Goal: Task Accomplishment & Management: Manage account settings

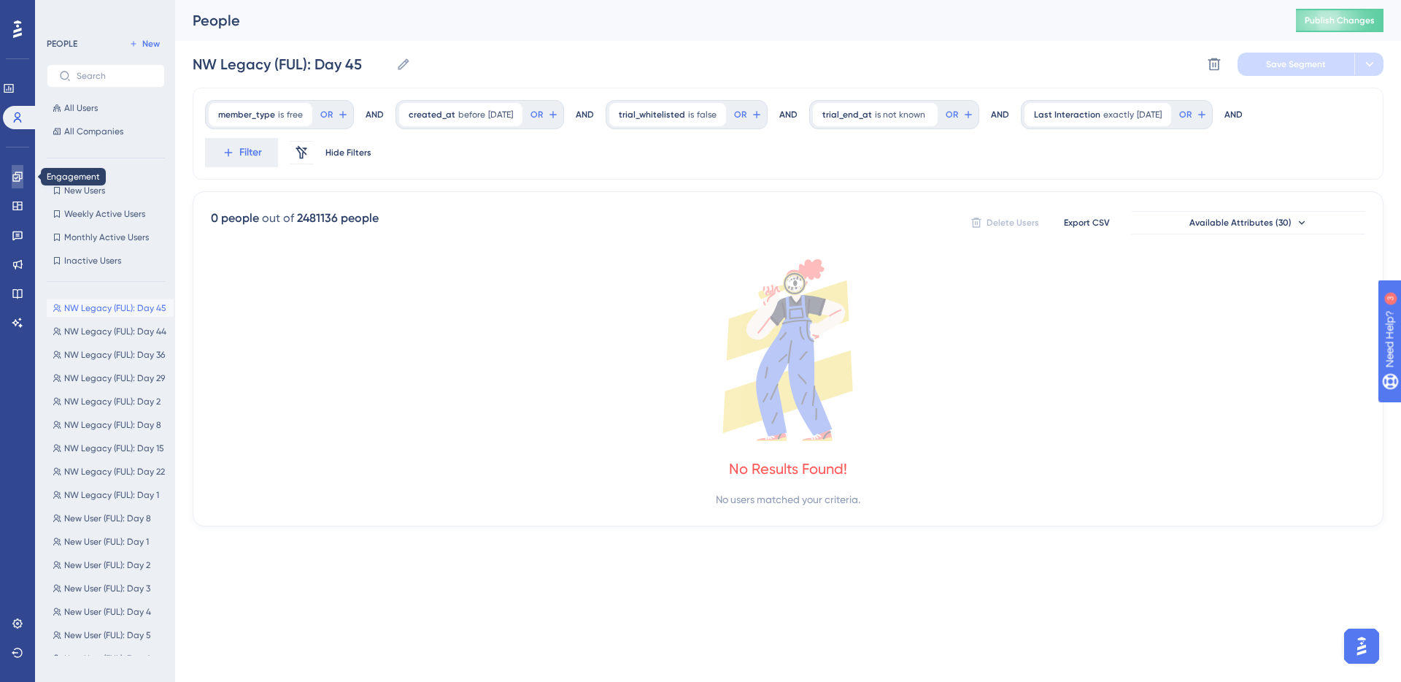
click at [23, 169] on link at bounding box center [18, 176] width 12 height 23
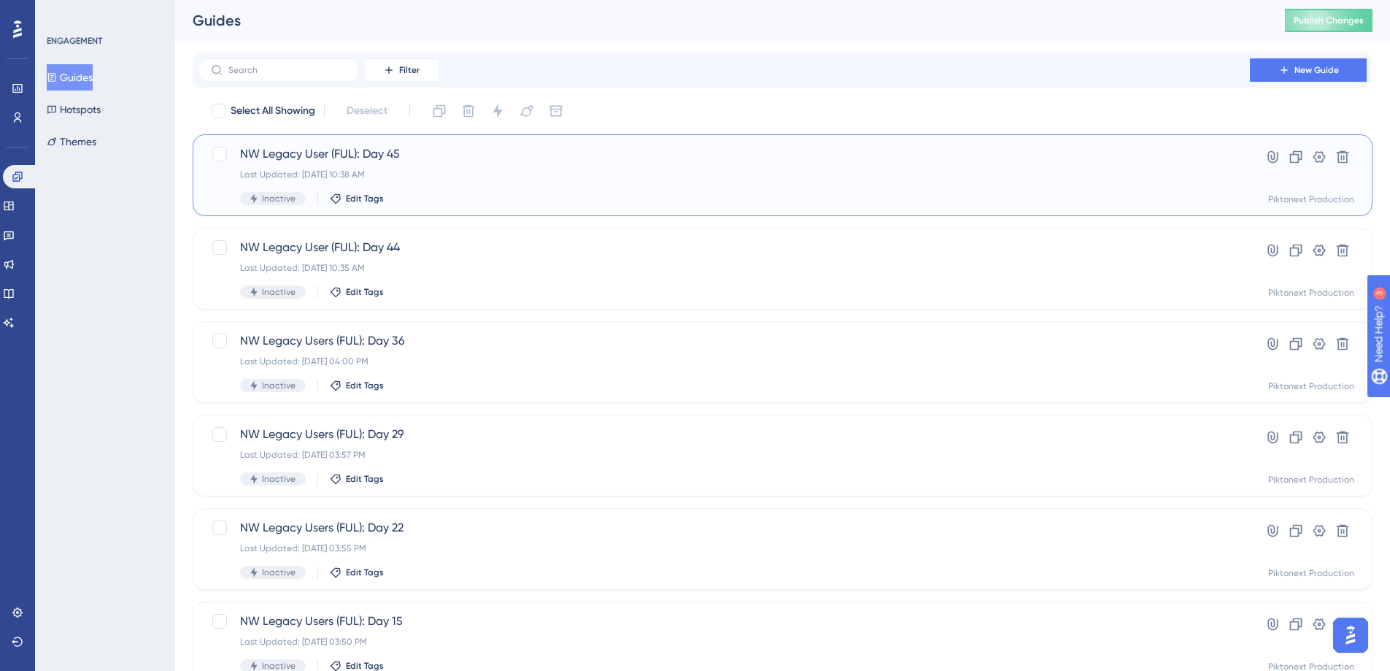
click at [479, 177] on div "Last Updated: [DATE] 10:38 AM" at bounding box center [724, 175] width 968 height 12
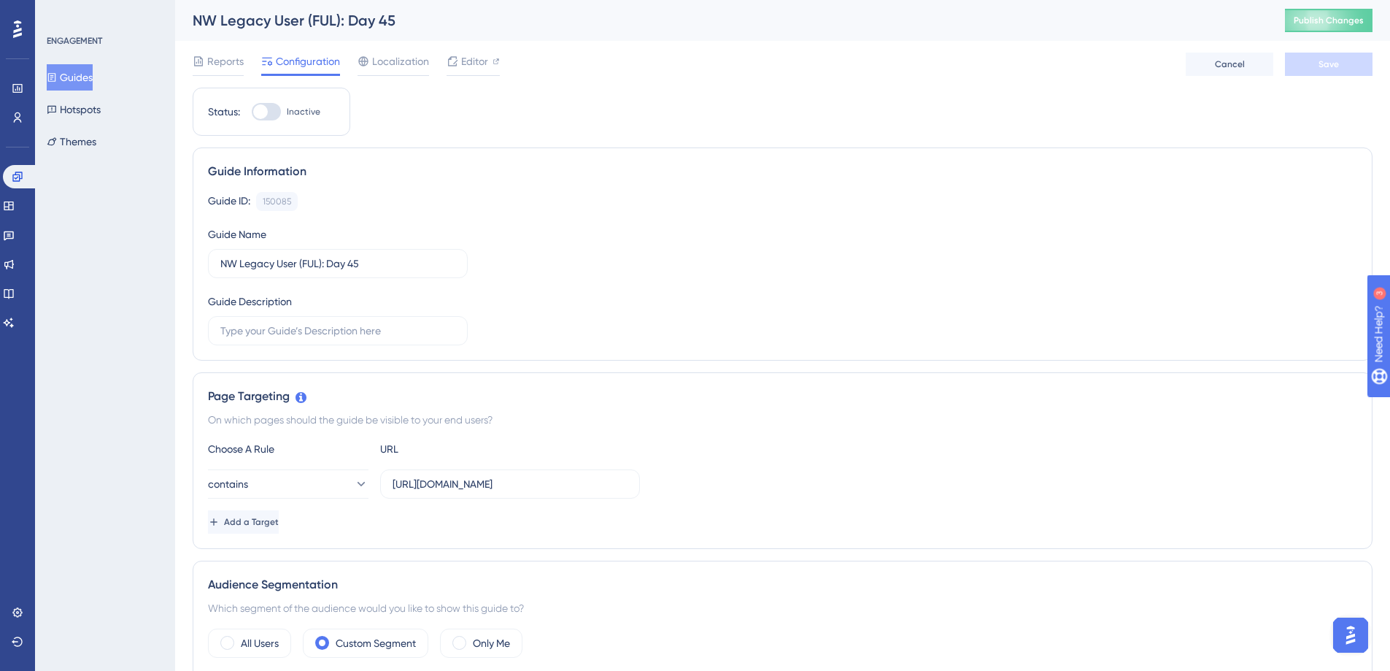
scroll to position [330, 0]
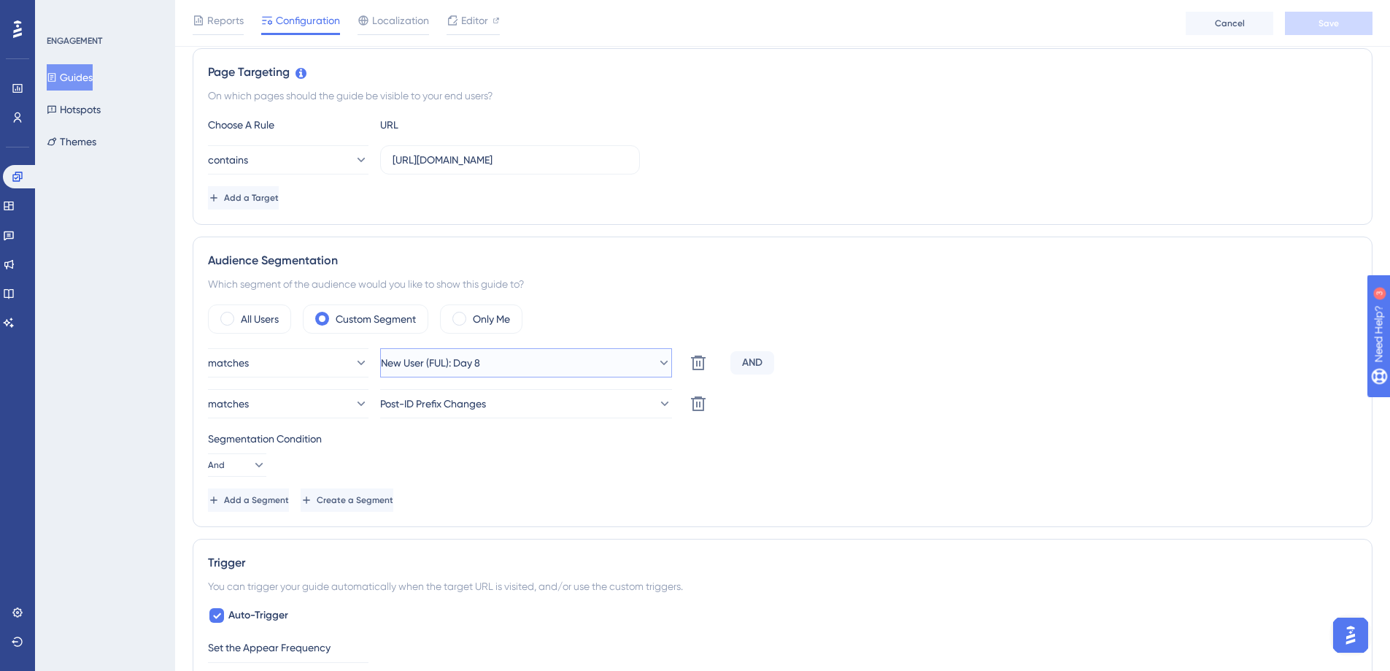
click at [586, 366] on button "New User (FUL): Day 8" at bounding box center [526, 362] width 292 height 29
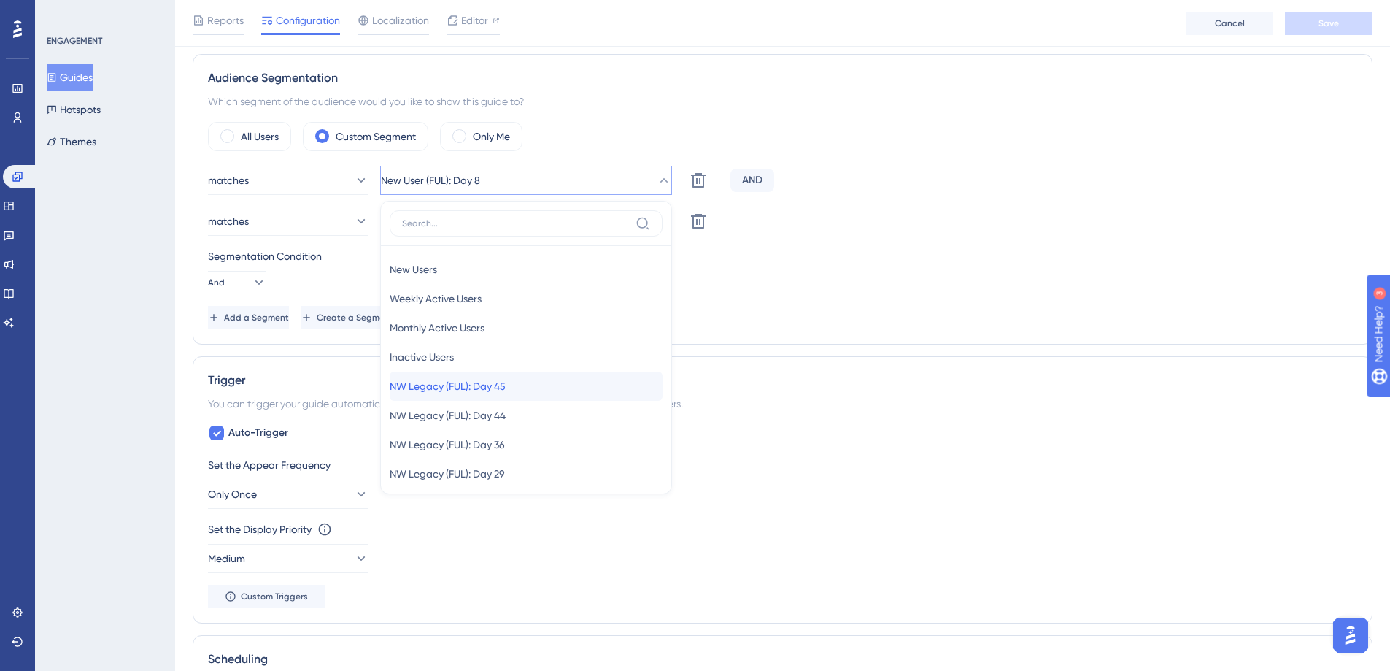
click at [573, 393] on div "NW Legacy (FUL): Day 45 NW Legacy (FUL): Day 45" at bounding box center [526, 385] width 273 height 29
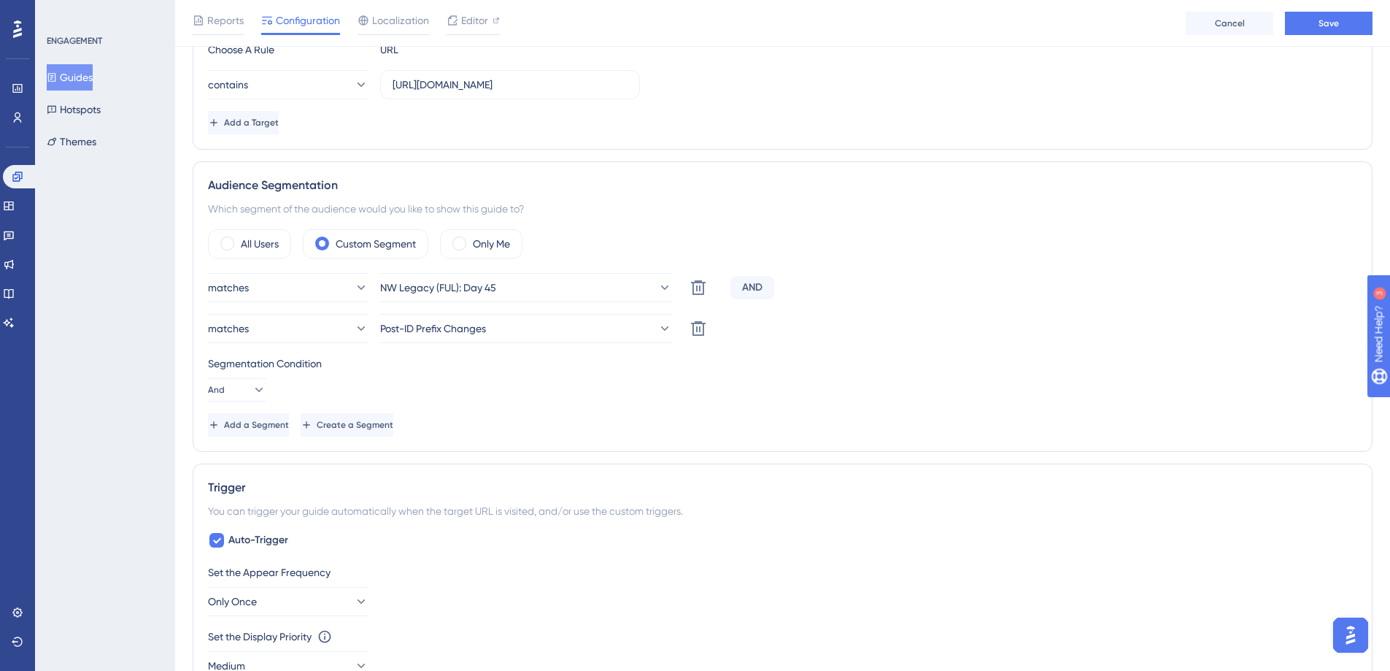
scroll to position [243, 0]
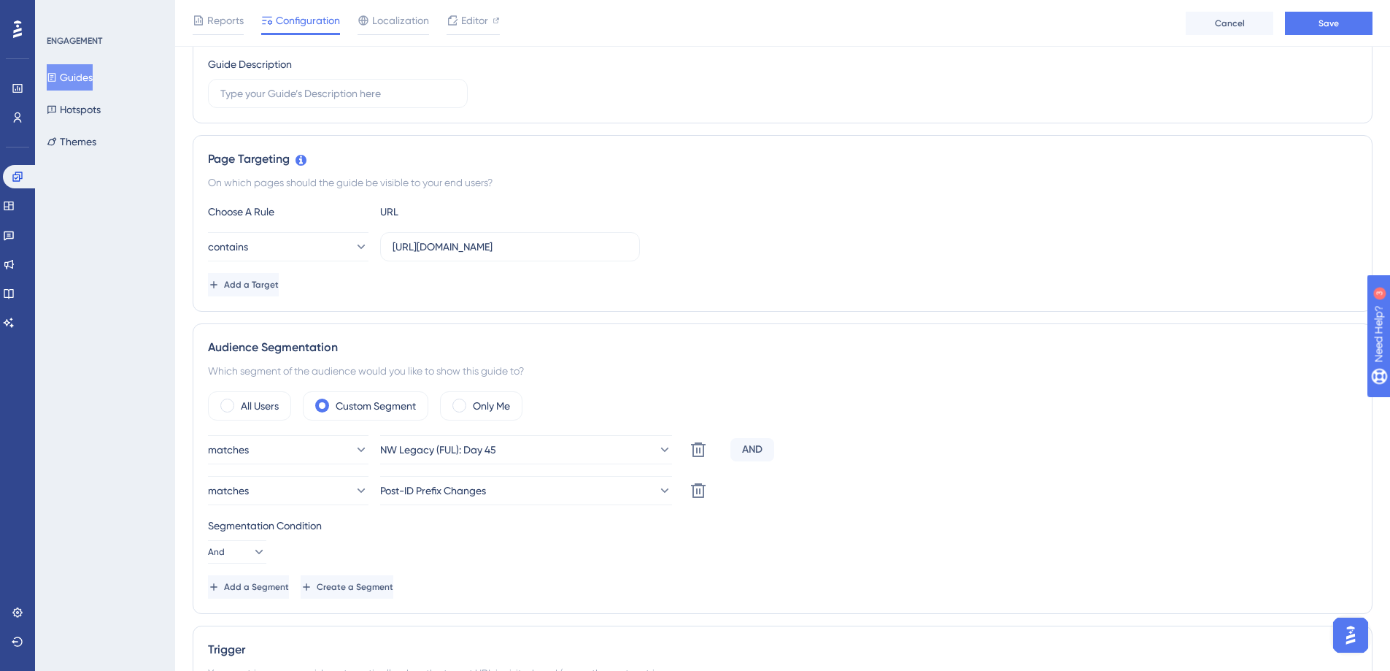
click at [1312, 36] on div "Reports Configuration Localization Editor Cancel Save" at bounding box center [782, 23] width 1215 height 47
click at [1319, 22] on span "Save" at bounding box center [1329, 24] width 20 height 12
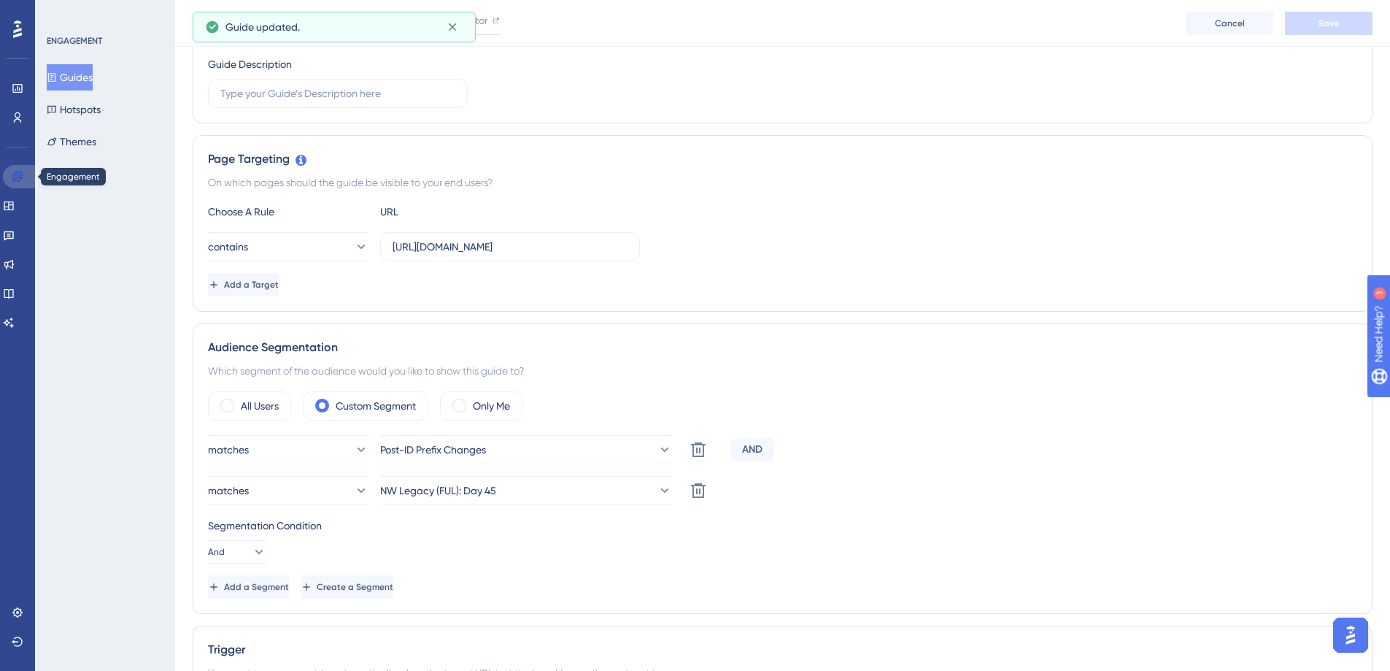
click at [15, 182] on link at bounding box center [20, 176] width 35 height 23
